Goal: Task Accomplishment & Management: Use online tool/utility

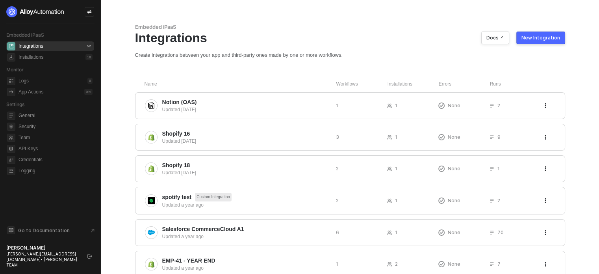
click at [87, 9] on icon "icon-swap" at bounding box center [89, 11] width 5 height 5
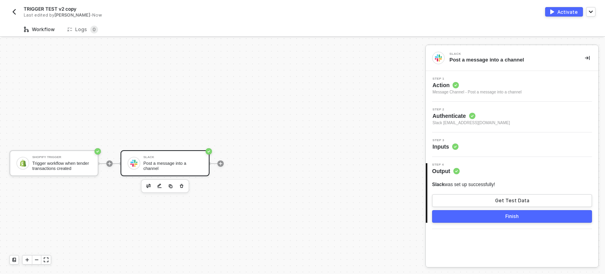
scroll to position [14, 0]
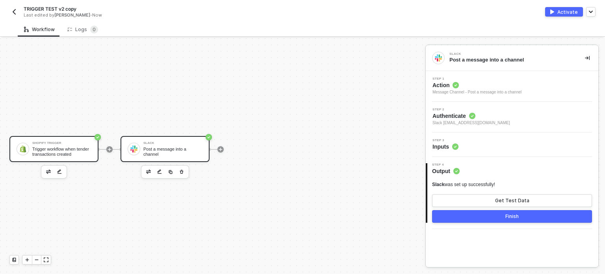
click at [79, 146] on div "Trigger workflow when tender transactions created" at bounding box center [61, 151] width 59 height 10
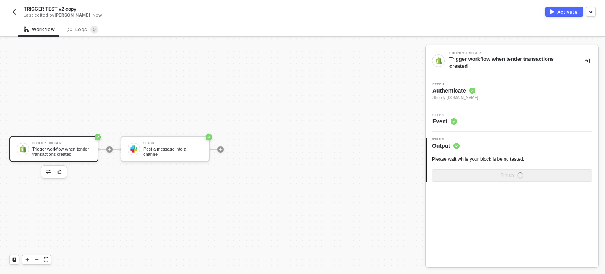
click at [474, 87] on icon at bounding box center [472, 90] width 6 height 6
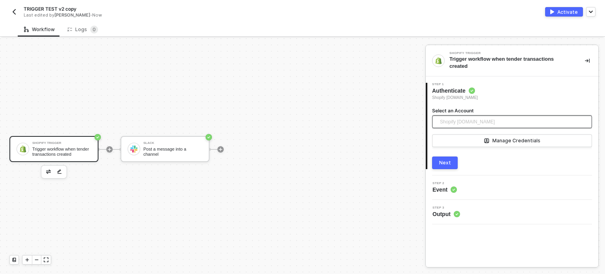
click at [458, 116] on span "Shopify alloy-sandbox.myshopify.com" at bounding box center [467, 122] width 55 height 12
drag, startPoint x: 501, startPoint y: 215, endPoint x: 476, endPoint y: 180, distance: 42.8
click at [501, 213] on div "3 Step 3 Output" at bounding box center [512, 212] width 172 height 24
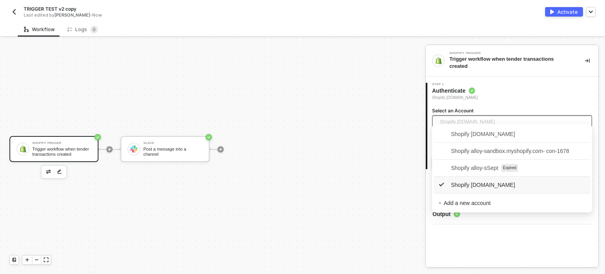
click at [488, 118] on span "Shopify alloy-sandbox.myshopify.com" at bounding box center [467, 122] width 55 height 12
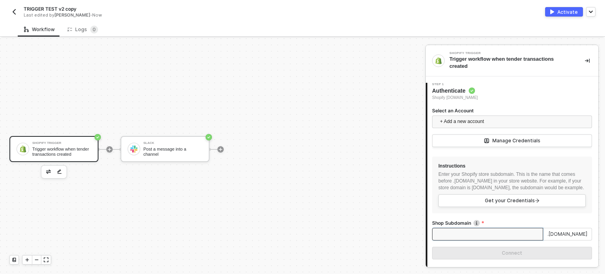
click at [465, 237] on input "Shop Subdomain" at bounding box center [487, 234] width 111 height 13
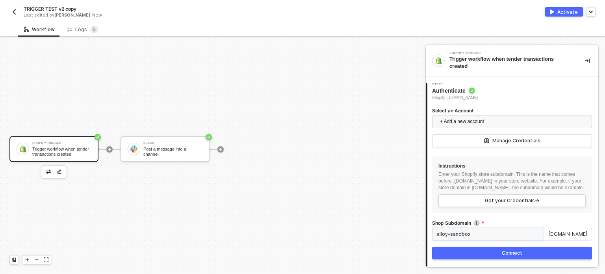
type input "alloy-sandbox"
click at [465, 255] on button "Connect" at bounding box center [512, 253] width 160 height 13
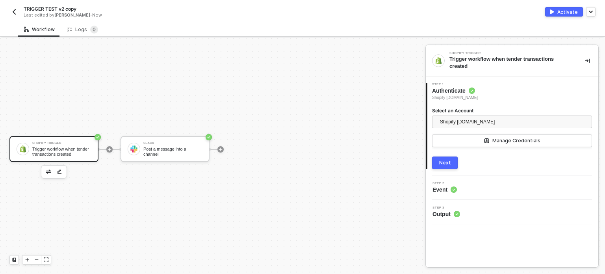
click at [443, 159] on div "Next" at bounding box center [445, 162] width 12 height 6
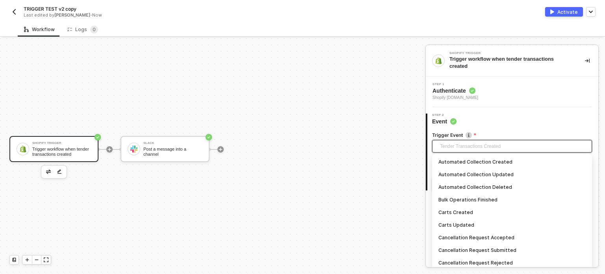
click at [483, 143] on span "Tender Transactions Created" at bounding box center [513, 146] width 147 height 12
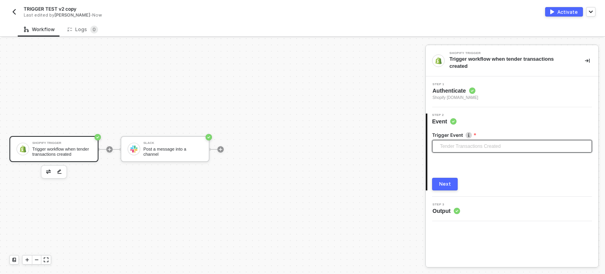
click at [471, 140] on span "Tender Transactions Created" at bounding box center [513, 146] width 147 height 12
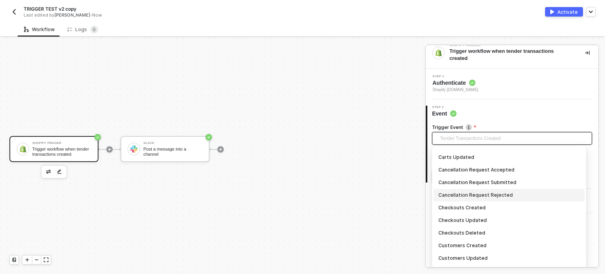
scroll to position [0, 0]
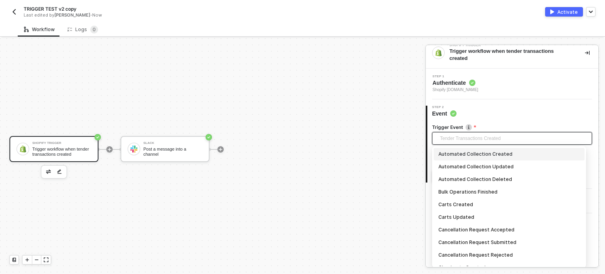
click at [469, 151] on div "Automated Collection Created" at bounding box center [508, 154] width 141 height 9
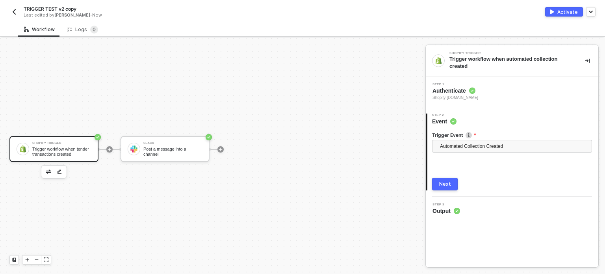
drag, startPoint x: 448, startPoint y: 174, endPoint x: 468, endPoint y: 156, distance: 27.3
click at [448, 178] on button "Next" at bounding box center [445, 184] width 26 height 13
click at [472, 96] on div "Step 1 Authenticate Shopify alloy-sandbox.myshopify.com" at bounding box center [512, 91] width 172 height 31
click at [472, 87] on circle at bounding box center [472, 90] width 6 height 6
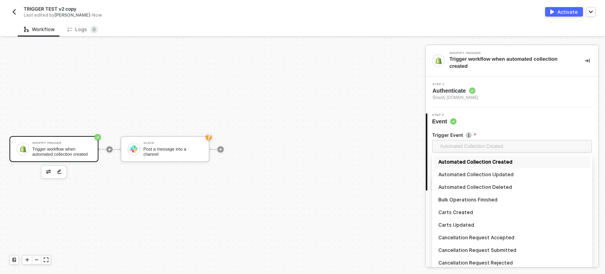
click at [480, 140] on span "Automated Collection Created" at bounding box center [513, 146] width 147 height 12
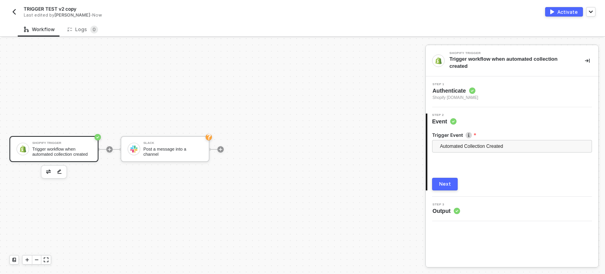
drag, startPoint x: 449, startPoint y: 83, endPoint x: 452, endPoint y: 91, distance: 8.7
click at [450, 83] on span "Step 1" at bounding box center [455, 84] width 46 height 3
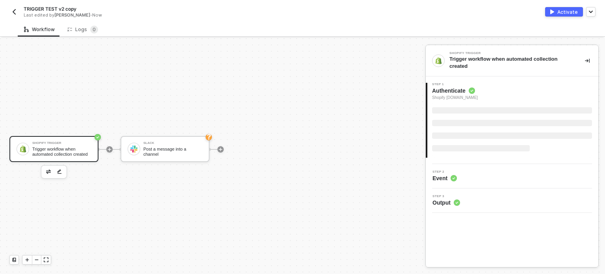
click at [454, 95] on span "Shopify alloy-sandbox.myshopify.com" at bounding box center [455, 98] width 46 height 6
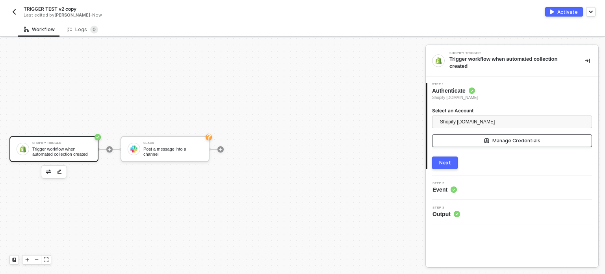
click at [495, 137] on div "Manage Credentials" at bounding box center [516, 140] width 48 height 6
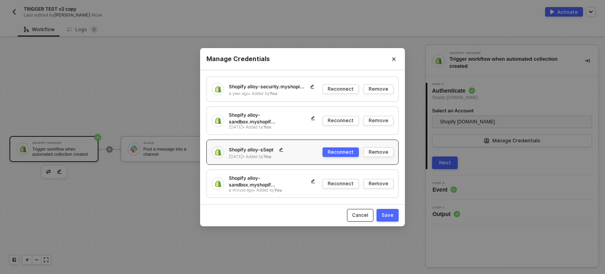
click at [363, 215] on button "Cancel" at bounding box center [360, 215] width 26 height 13
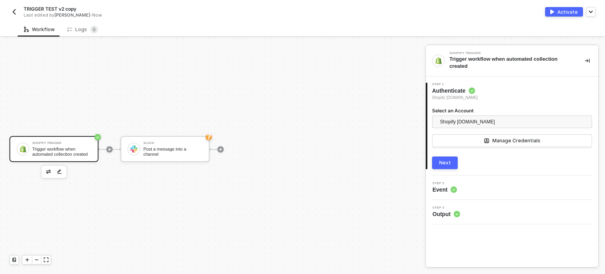
click at [449, 160] on button "Next" at bounding box center [445, 162] width 26 height 13
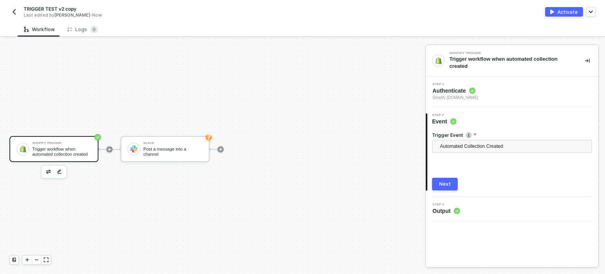
click at [453, 184] on button "Next" at bounding box center [445, 184] width 26 height 13
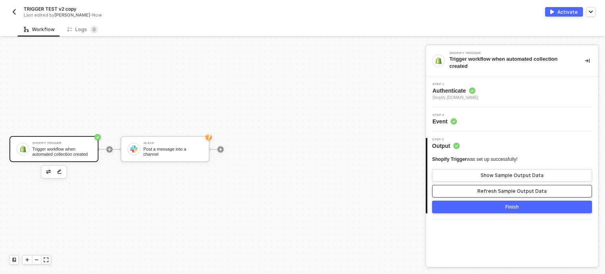
click at [503, 188] on div "Refresh Sample Output Data" at bounding box center [511, 191] width 69 height 6
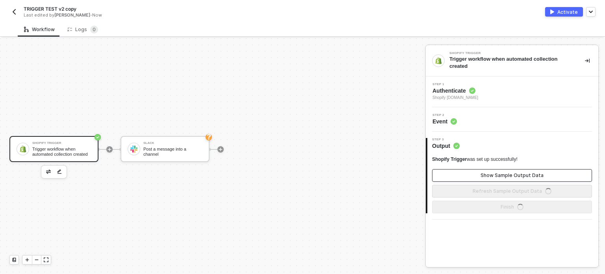
click at [501, 173] on button "Show Sample Output Data" at bounding box center [512, 175] width 160 height 13
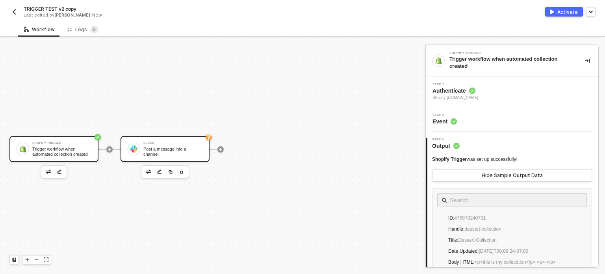
click at [187, 157] on div "Slack Post a message into a channel" at bounding box center [165, 149] width 89 height 26
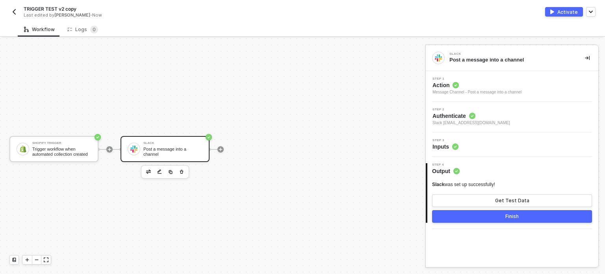
click at [459, 147] on div "Step 3 Inputs" at bounding box center [513, 145] width 171 height 12
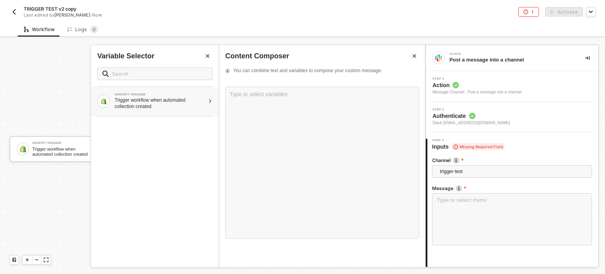
click at [186, 100] on div "Trigger workflow when automated collection created" at bounding box center [160, 103] width 90 height 13
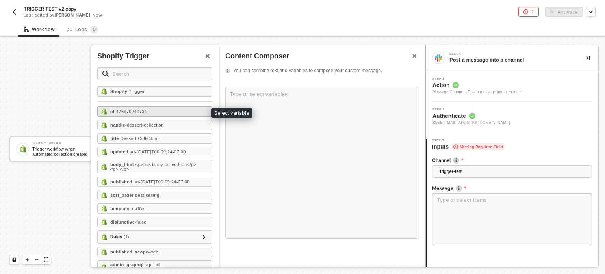
click at [150, 111] on div "id - 475970240731" at bounding box center [154, 111] width 115 height 10
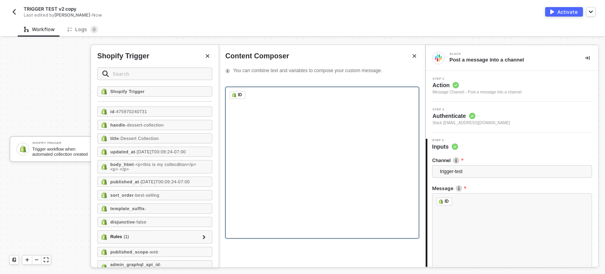
click at [268, 99] on div "﻿ ID ﻿ ﻿" at bounding box center [322, 163] width 194 height 152
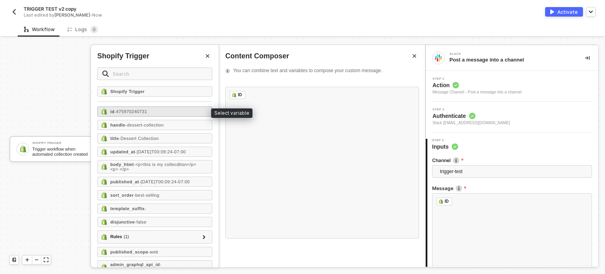
click at [192, 113] on div "id - 475970240731" at bounding box center [154, 111] width 115 height 10
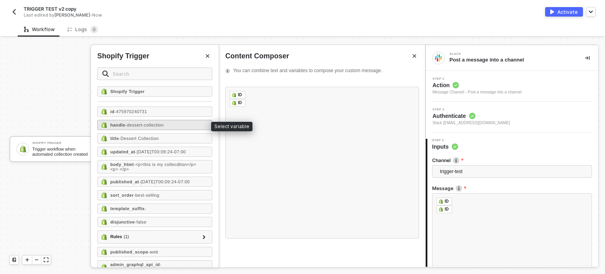
click at [163, 124] on span "- dessert-collection" at bounding box center [144, 124] width 39 height 5
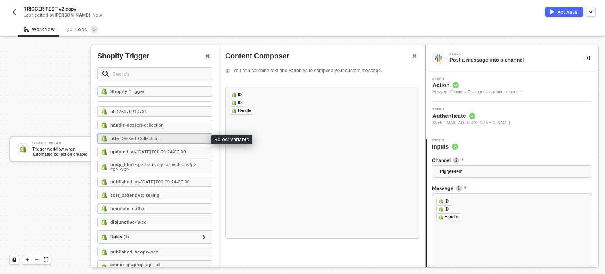
click at [159, 137] on span "- Dessert Collection" at bounding box center [139, 138] width 40 height 5
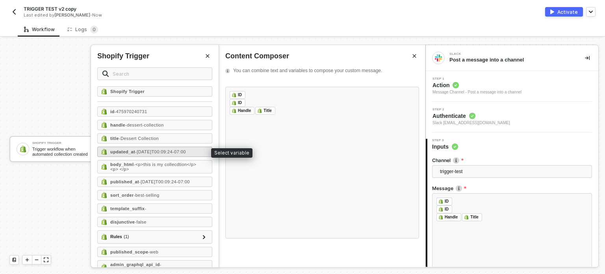
click at [158, 152] on span "- 2024-03-19T00:09:24-07:00" at bounding box center [160, 151] width 51 height 5
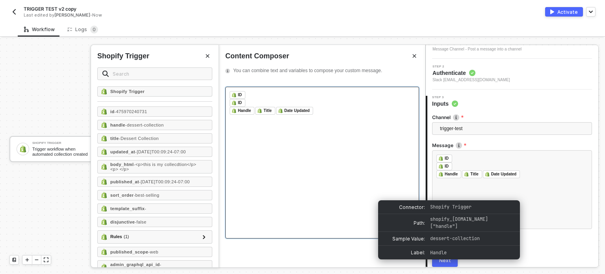
scroll to position [73, 0]
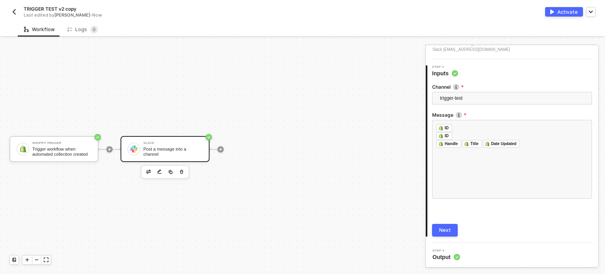
click at [449, 224] on button "Next" at bounding box center [445, 230] width 26 height 13
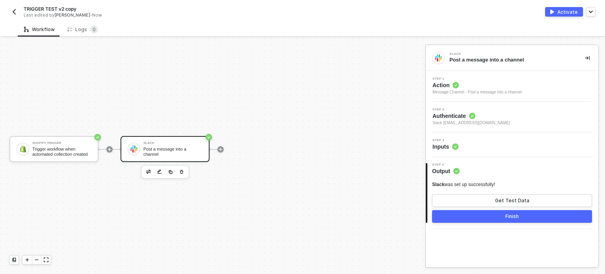
scroll to position [0, 0]
click at [578, 13] on button "Activate" at bounding box center [564, 11] width 38 height 9
click at [71, 7] on span "TRIGGER TEST v2 copy" at bounding box center [50, 9] width 53 height 7
drag, startPoint x: 62, startPoint y: 9, endPoint x: 158, endPoint y: 9, distance: 96.1
click at [158, 9] on form "TRIGGER TEST v2 copy Save Cancel" at bounding box center [154, 9] width 261 height 13
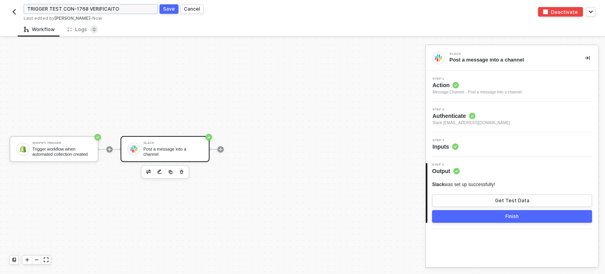
type input "TRIGGER TEST CON-1768 VERIFICAITON"
click button "Save" at bounding box center [168, 8] width 19 height 9
drag, startPoint x: 45, startPoint y: 6, endPoint x: 176, endPoint y: 11, distance: 130.8
click at [176, 11] on div "TRIGGER TEST CON-1768 VERIFICAITON" at bounding box center [154, 9] width 261 height 7
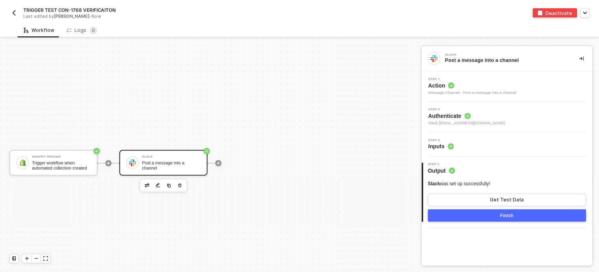
scroll to position [14, 0]
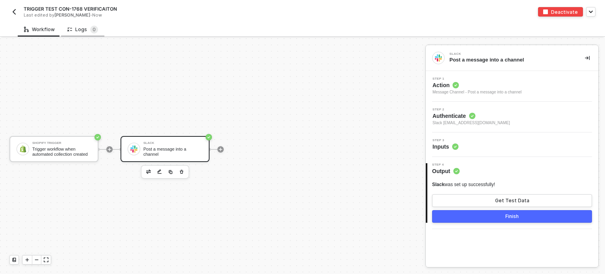
click at [89, 33] on div "Logs 0" at bounding box center [82, 29] width 43 height 15
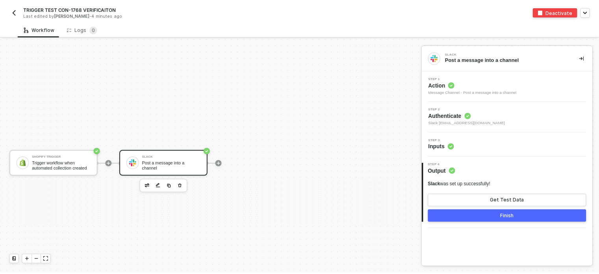
scroll to position [14, 0]
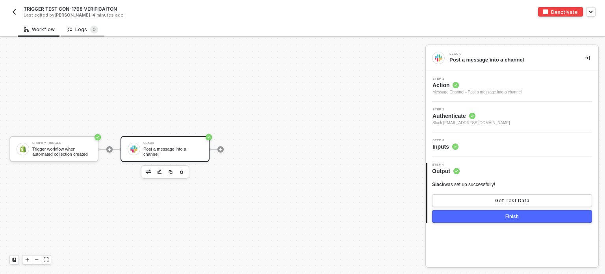
click at [95, 23] on div "Logs 0" at bounding box center [82, 29] width 43 height 15
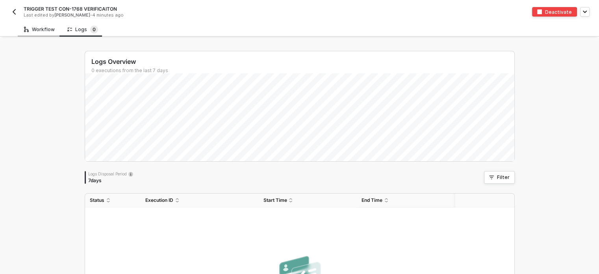
click at [41, 34] on div "Workflow" at bounding box center [39, 29] width 43 height 15
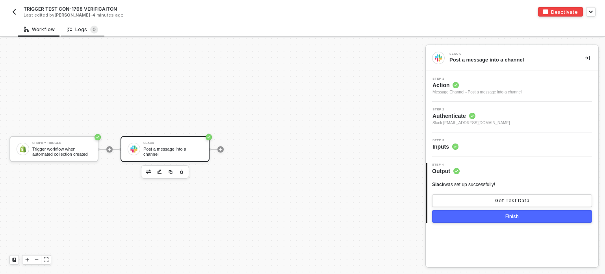
click at [83, 32] on div "Logs 0" at bounding box center [82, 30] width 31 height 8
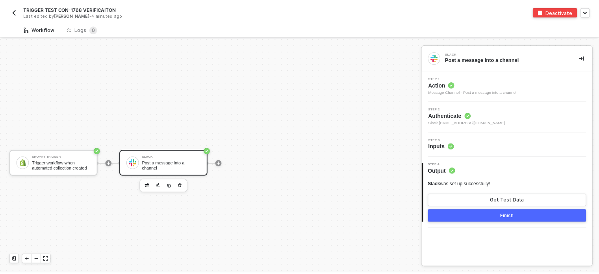
scroll to position [14, 0]
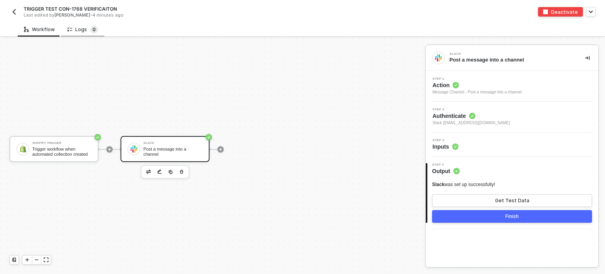
click at [93, 28] on sup "0" at bounding box center [94, 30] width 8 height 8
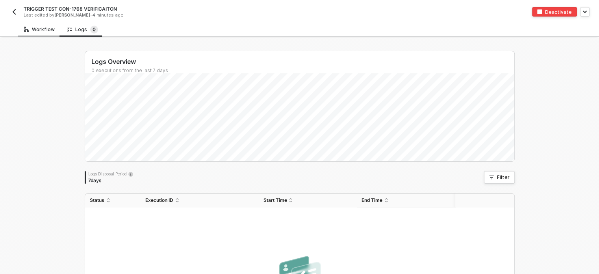
click at [25, 31] on icon at bounding box center [26, 30] width 5 height 6
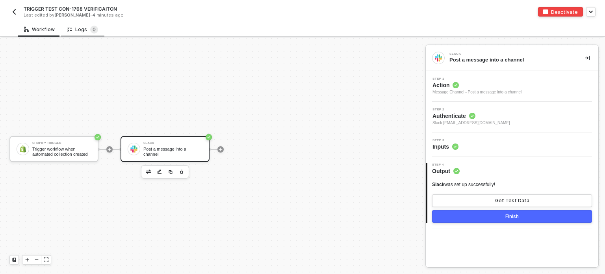
click at [76, 31] on div "Logs 0" at bounding box center [82, 30] width 31 height 8
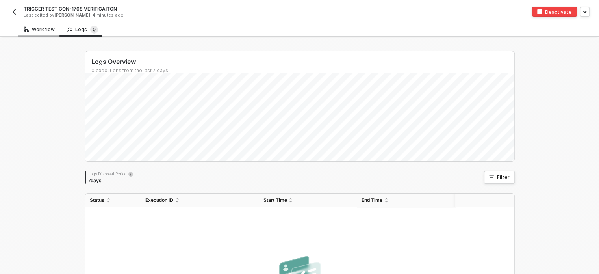
click at [47, 30] on div "Workflow" at bounding box center [39, 29] width 31 height 6
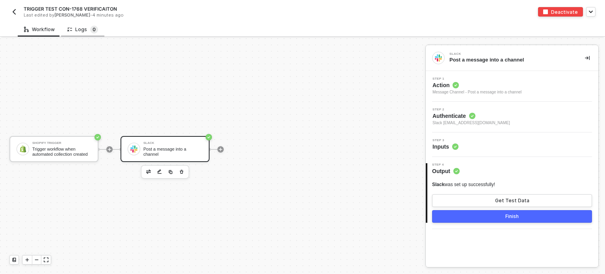
click at [91, 32] on sup "0" at bounding box center [94, 30] width 8 height 8
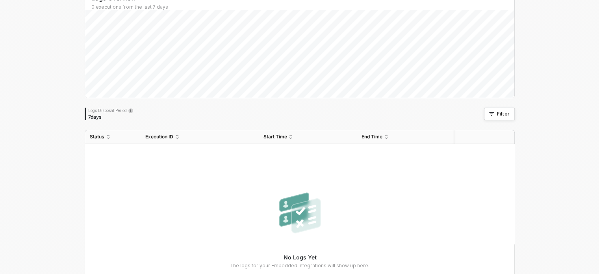
scroll to position [0, 0]
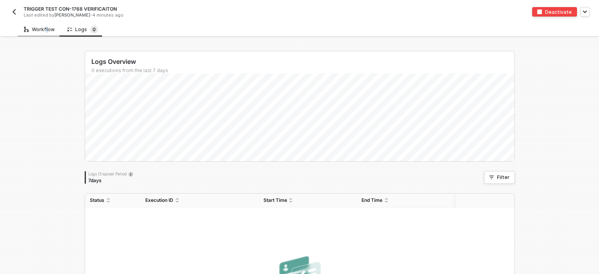
click at [44, 33] on div "Workflow" at bounding box center [39, 29] width 43 height 15
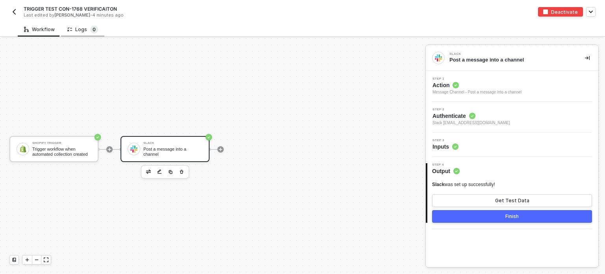
click at [90, 33] on span "0" at bounding box center [94, 30] width 8 height 8
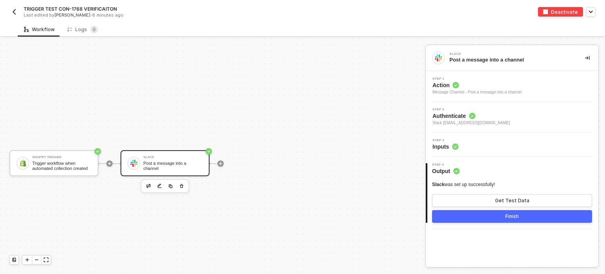
scroll to position [14, 0]
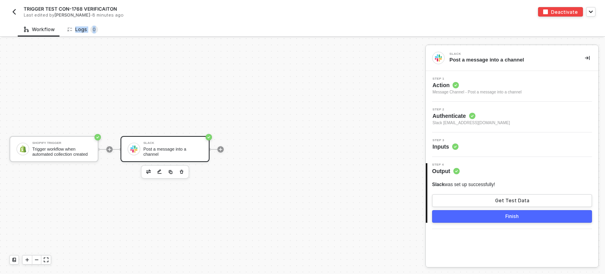
click at [143, 28] on div "Workflow Logs 0" at bounding box center [311, 29] width 587 height 15
click at [49, 26] on div "Workflow" at bounding box center [39, 29] width 43 height 15
click at [50, 147] on div "Trigger workflow when automated collection created" at bounding box center [61, 151] width 59 height 10
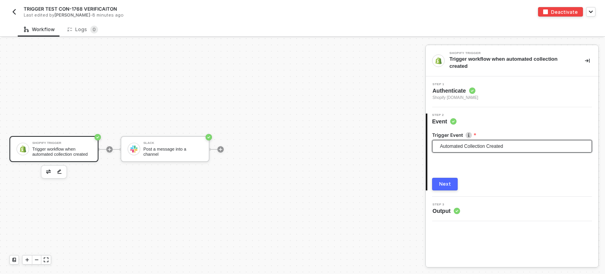
click at [458, 140] on span "Automated Collection Created" at bounding box center [513, 146] width 147 height 12
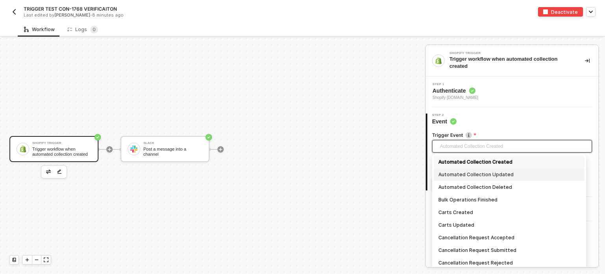
click at [465, 173] on div "Automated Collection Updated" at bounding box center [508, 174] width 141 height 9
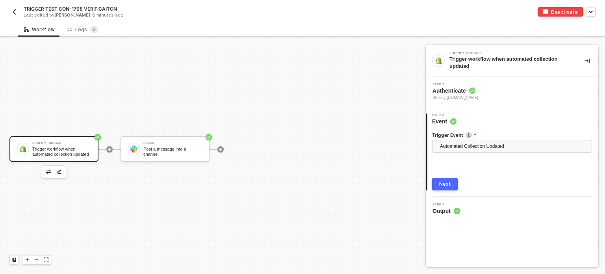
click at [452, 182] on button "Next" at bounding box center [445, 184] width 26 height 13
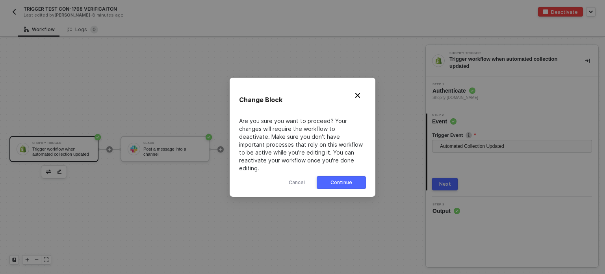
click at [366, 171] on div "Change Block Are you sure you want to proceed? Your changes will require the wo…" at bounding box center [303, 137] width 146 height 119
click at [360, 177] on button "Continue" at bounding box center [341, 182] width 49 height 13
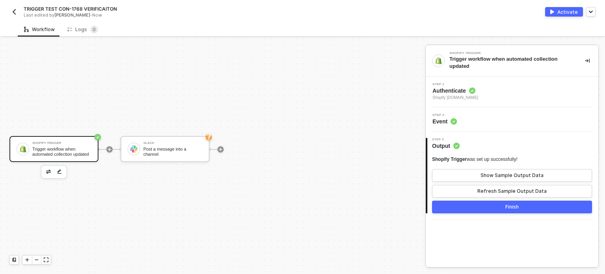
click at [86, 152] on div "Trigger workflow when automated collection updated" at bounding box center [61, 151] width 59 height 10
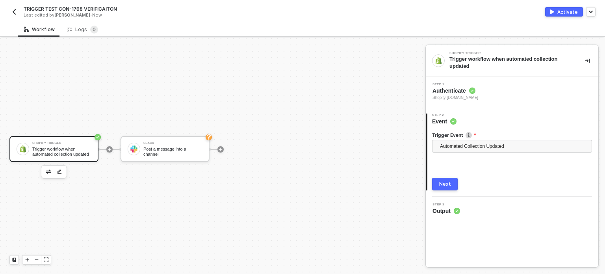
click at [446, 187] on button "Next" at bounding box center [445, 184] width 26 height 13
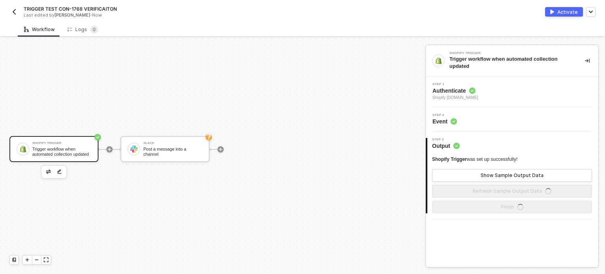
click at [447, 124] on span "Event" at bounding box center [444, 121] width 24 height 8
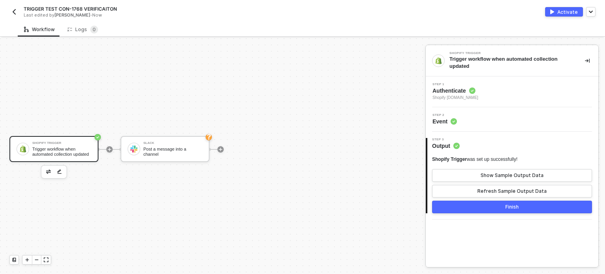
click at [436, 115] on span "Step 2" at bounding box center [444, 114] width 24 height 3
click at [458, 85] on span "Step 1" at bounding box center [455, 84] width 46 height 3
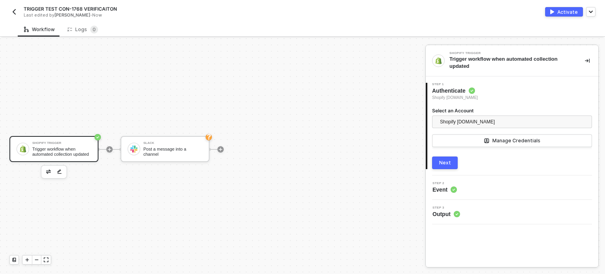
click at [446, 168] on button "Next" at bounding box center [445, 162] width 26 height 13
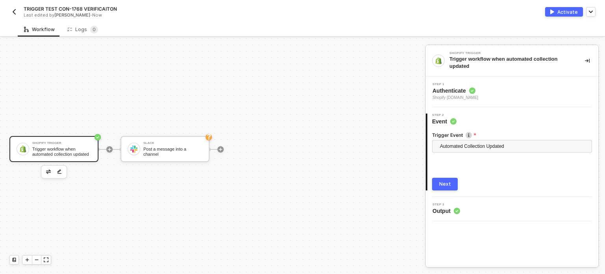
click at [447, 185] on div "Next" at bounding box center [445, 184] width 12 height 6
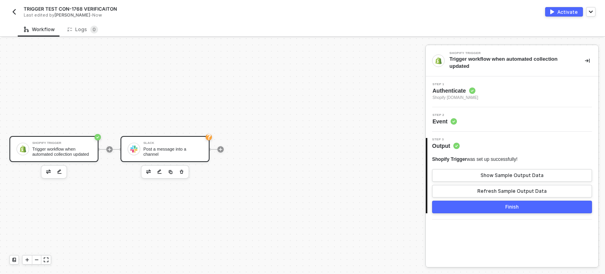
click at [174, 145] on div "Slack" at bounding box center [172, 142] width 59 height 3
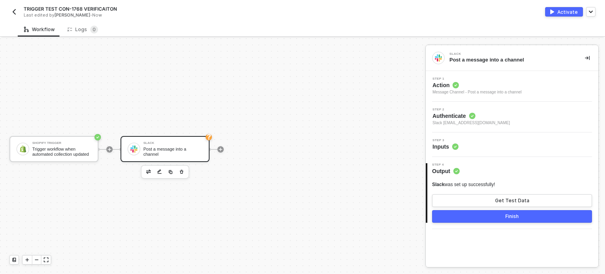
click at [443, 145] on span "Inputs" at bounding box center [445, 147] width 26 height 8
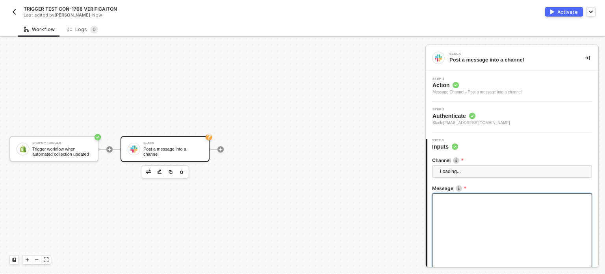
click at [462, 220] on div at bounding box center [512, 232] width 160 height 79
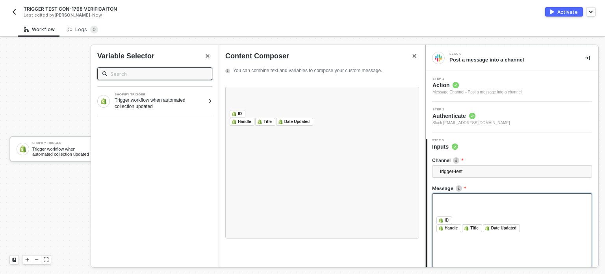
scroll to position [73, 0]
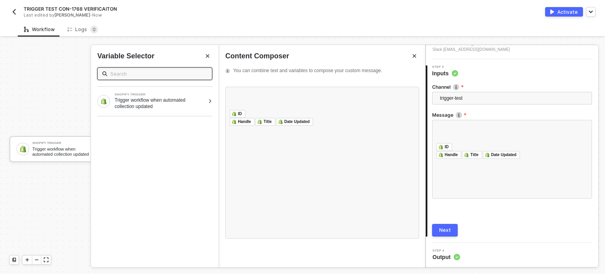
drag, startPoint x: 442, startPoint y: 230, endPoint x: 447, endPoint y: 220, distance: 10.9
click at [443, 230] on div "Next" at bounding box center [445, 230] width 12 height 6
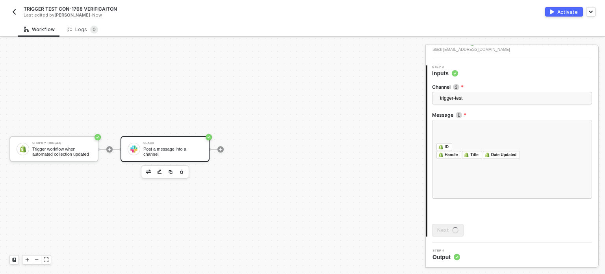
click at [553, 10] on img "button" at bounding box center [552, 11] width 4 height 5
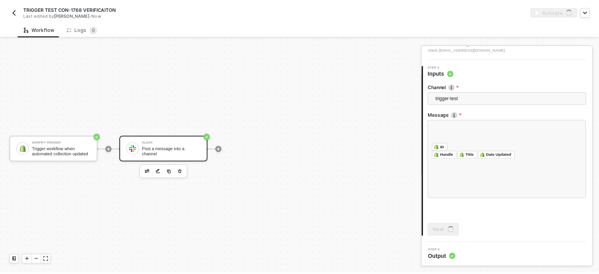
scroll to position [0, 0]
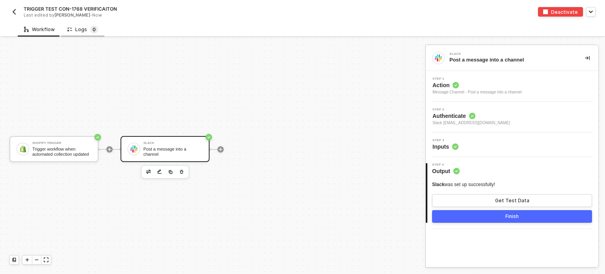
click at [90, 26] on sup "0" at bounding box center [94, 30] width 8 height 8
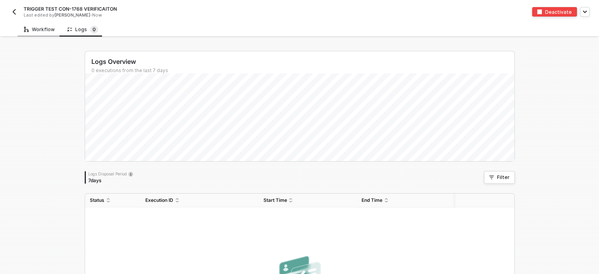
click at [50, 28] on div "Workflow" at bounding box center [39, 29] width 31 height 6
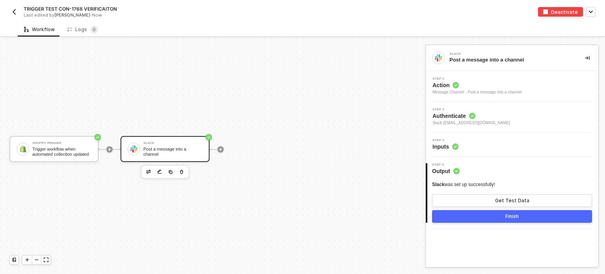
click at [228, 91] on div "Shopify Trigger Trigger workflow when automated collection updated Slack Post a…" at bounding box center [210, 149] width 421 height 250
click at [72, 152] on div "Trigger workflow when automated collection updated" at bounding box center [61, 151] width 59 height 10
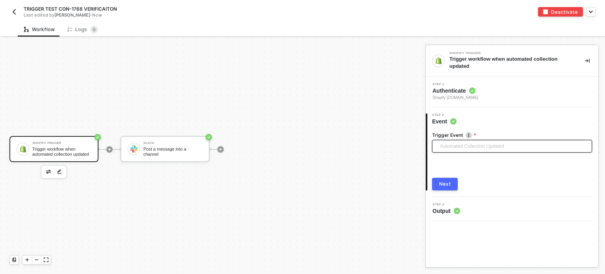
click at [485, 150] on span "Automated Collection Updated" at bounding box center [513, 146] width 147 height 12
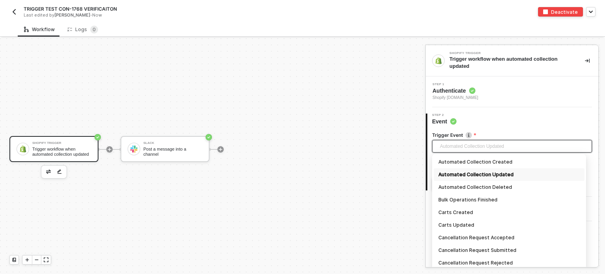
click at [298, 94] on div "Shopify Trigger Trigger workflow when automated collection updated Slack Post a…" at bounding box center [210, 149] width 421 height 250
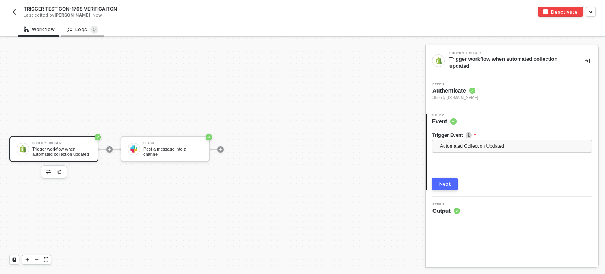
click at [86, 25] on div "Logs 0" at bounding box center [82, 29] width 43 height 15
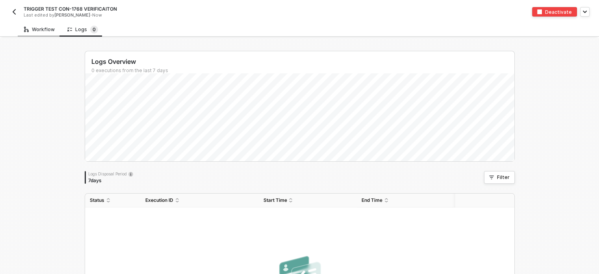
click at [35, 36] on div "Workflow" at bounding box center [39, 29] width 43 height 15
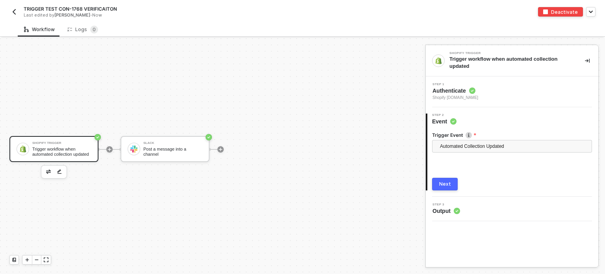
click at [192, 203] on div "Shopify Trigger Trigger workflow when automated collection updated Slack Post a…" at bounding box center [210, 149] width 421 height 250
click at [484, 143] on span "Automated Collection Updated" at bounding box center [513, 146] width 147 height 12
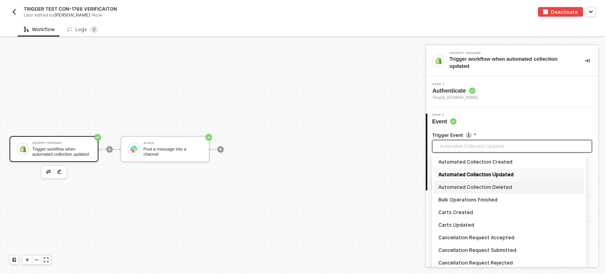
click at [474, 190] on div "Automated Collection Deleted" at bounding box center [508, 187] width 141 height 9
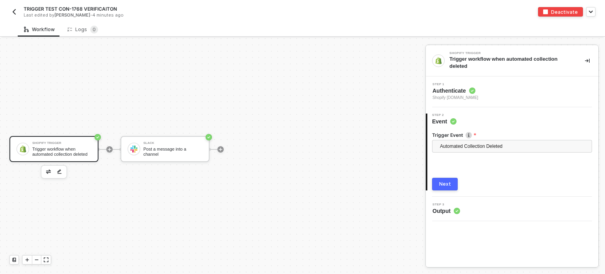
click at [444, 181] on div "Next" at bounding box center [445, 184] width 12 height 6
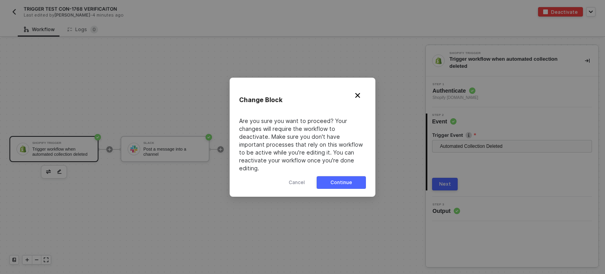
click at [348, 176] on button "Continue" at bounding box center [341, 182] width 49 height 13
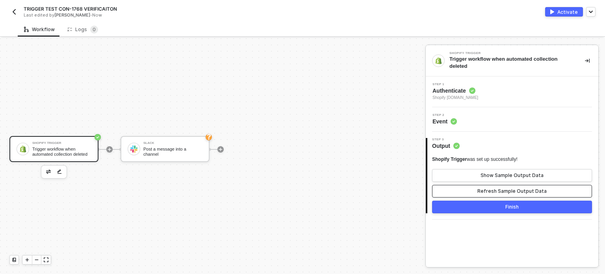
click at [501, 189] on button "Refresh Sample Output Data" at bounding box center [512, 191] width 160 height 13
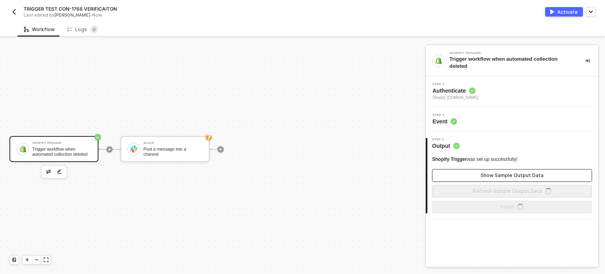
click at [504, 172] on div "Show Sample Output Data" at bounding box center [511, 175] width 63 height 6
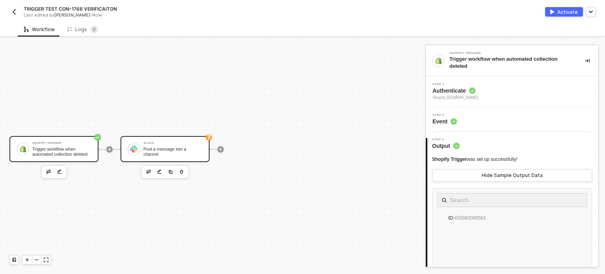
click at [191, 152] on div "Post a message into a channel" at bounding box center [172, 151] width 59 height 10
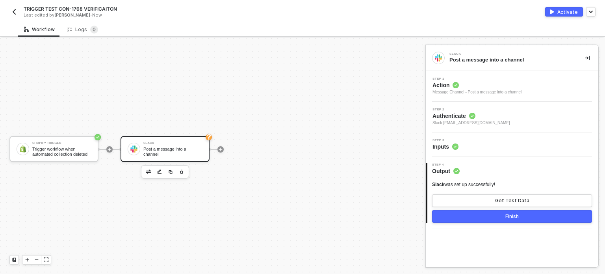
click at [470, 141] on div "Step 3 Inputs" at bounding box center [513, 145] width 171 height 12
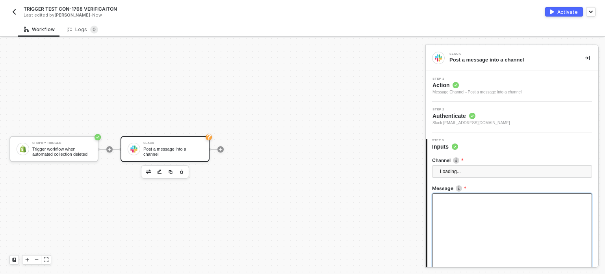
click at [464, 193] on div at bounding box center [512, 232] width 160 height 79
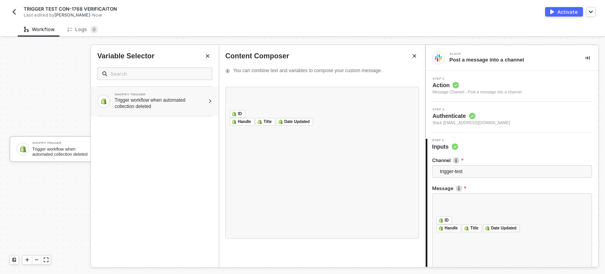
click at [161, 94] on div "SHOPIFY TRIGGER" at bounding box center [160, 94] width 90 height 3
click at [135, 98] on div "Trigger workflow when automated collection deleted" at bounding box center [160, 103] width 90 height 13
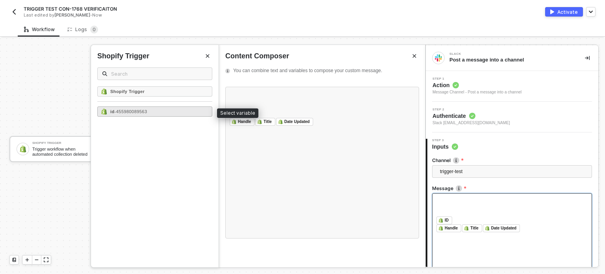
click at [139, 113] on span "- 455980089563" at bounding box center [131, 111] width 33 height 5
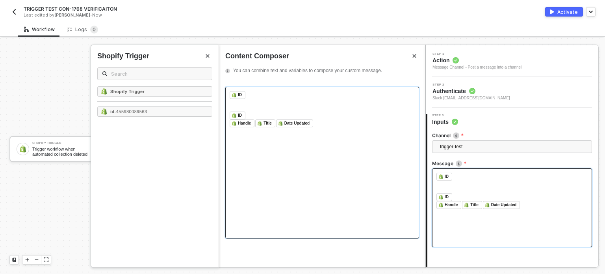
scroll to position [73, 0]
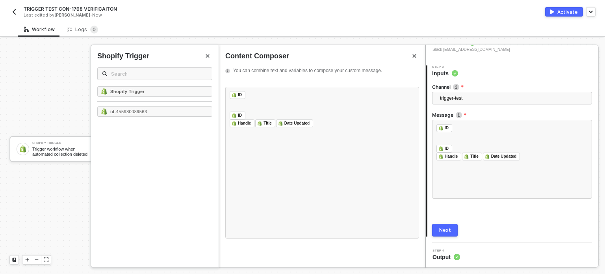
click at [452, 228] on button "Next" at bounding box center [445, 230] width 26 height 13
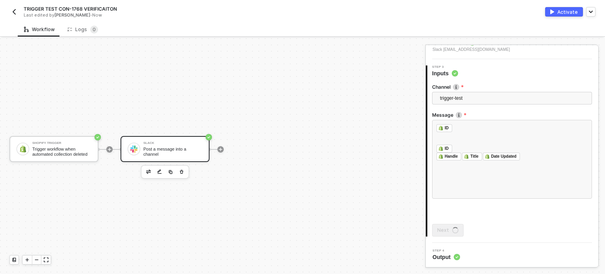
click at [554, 12] on img "button" at bounding box center [552, 11] width 4 height 5
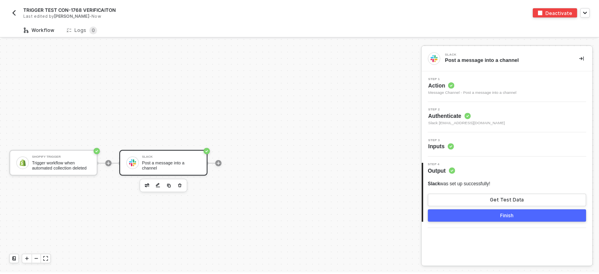
scroll to position [14, 0]
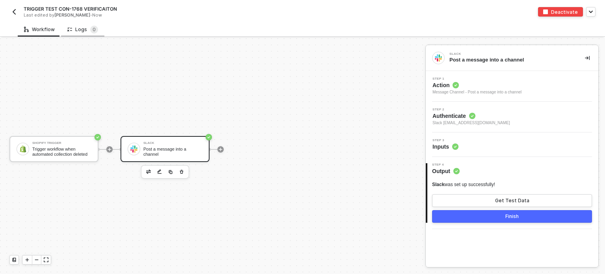
click at [83, 32] on div "Logs 0" at bounding box center [82, 30] width 31 height 8
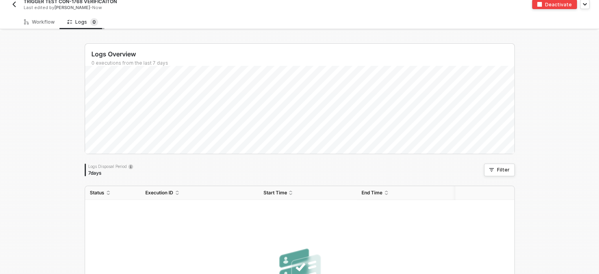
scroll to position [0, 0]
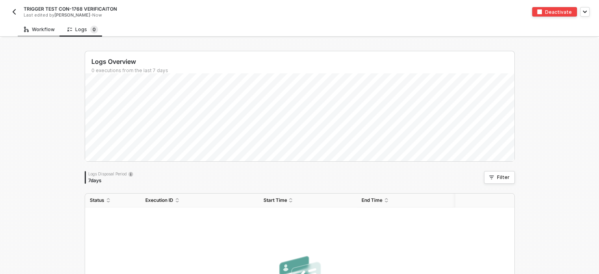
click at [45, 30] on div "Workflow" at bounding box center [39, 29] width 31 height 6
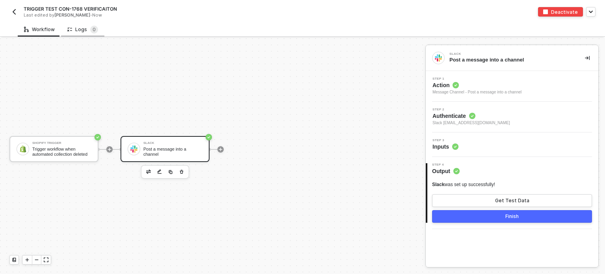
click at [87, 35] on div "Logs 0" at bounding box center [82, 29] width 43 height 15
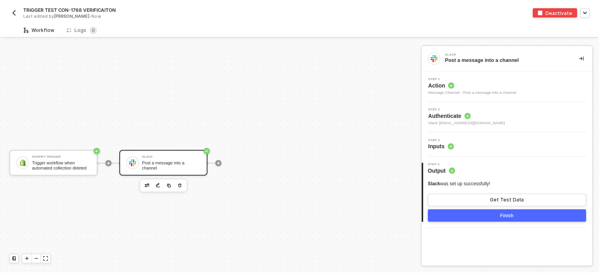
scroll to position [14, 0]
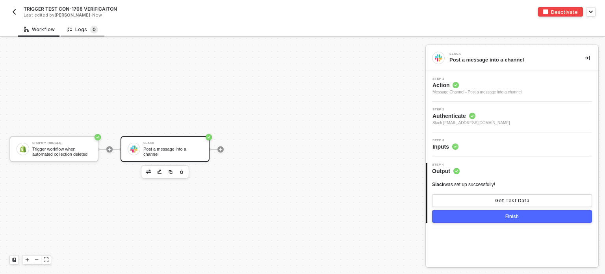
click at [93, 28] on sup "0" at bounding box center [94, 30] width 8 height 8
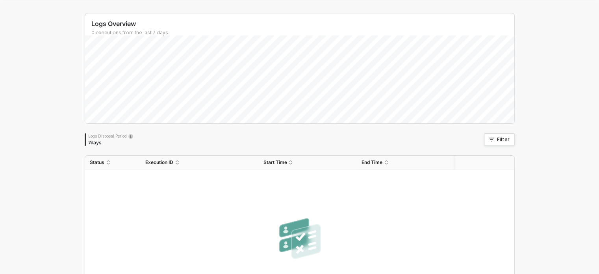
scroll to position [0, 0]
